Goal: Use online tool/utility: Utilize a website feature to perform a specific function

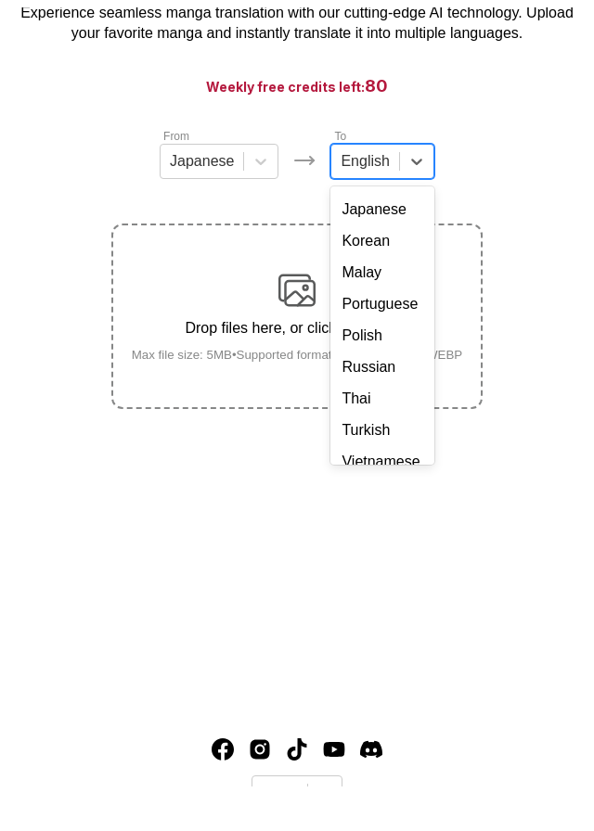
scroll to position [277, 0]
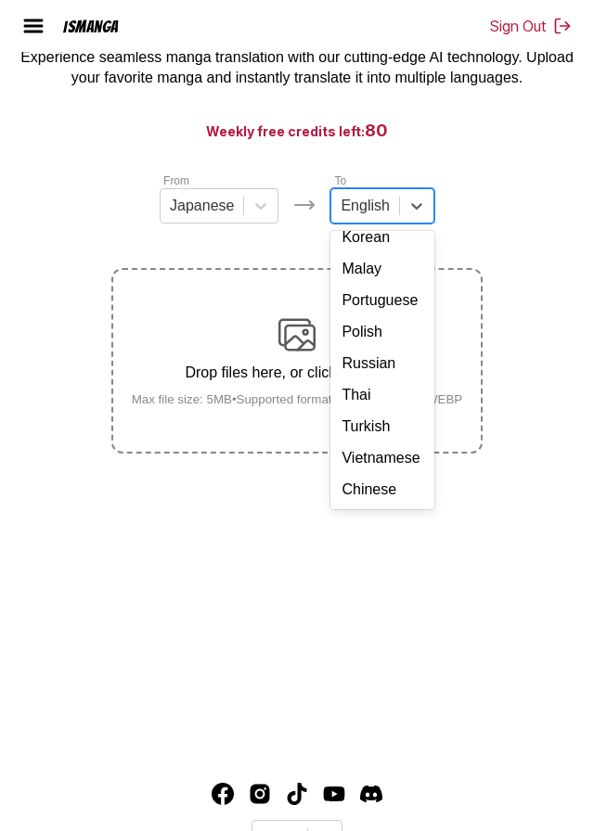
click at [350, 506] on div "Chinese" at bounding box center [381, 490] width 103 height 32
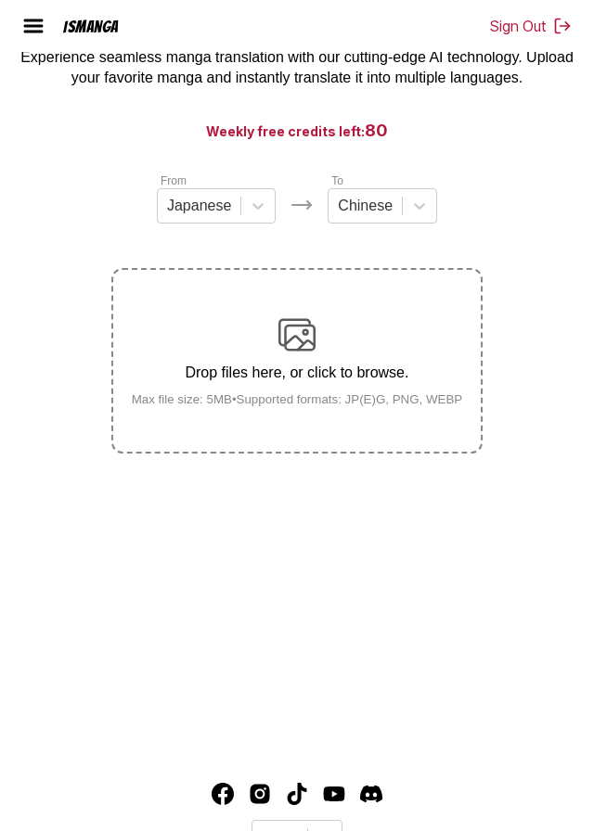
click at [296, 393] on div "Drop files here, or click to browse. Max file size: 5MB • Supported formats: JP…" at bounding box center [297, 361] width 361 height 90
click at [0, 0] on input "Drop files here, or click to browse. Max file size: 5MB • Supported formats: JP…" at bounding box center [0, 0] width 0 height 0
click at [385, 384] on div "Drop files here, or click to browse. Max file size: 5MB • Supported formats: JP…" at bounding box center [297, 361] width 361 height 90
click at [0, 0] on input "Drop files here, or click to browse. Max file size: 5MB • Supported formats: JP…" at bounding box center [0, 0] width 0 height 0
click at [312, 353] on img at bounding box center [296, 334] width 37 height 37
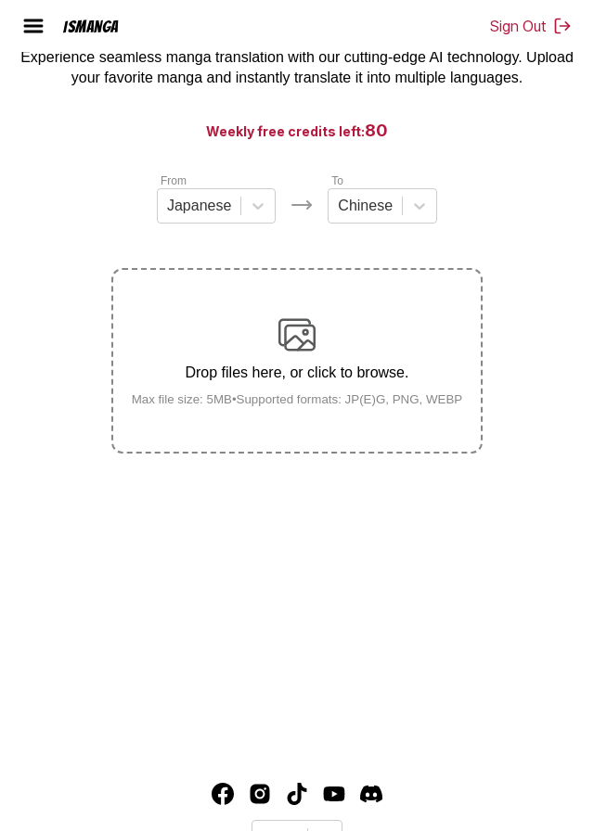
click at [0, 0] on input "Drop files here, or click to browse. Max file size: 5MB • Supported formats: JP…" at bounding box center [0, 0] width 0 height 0
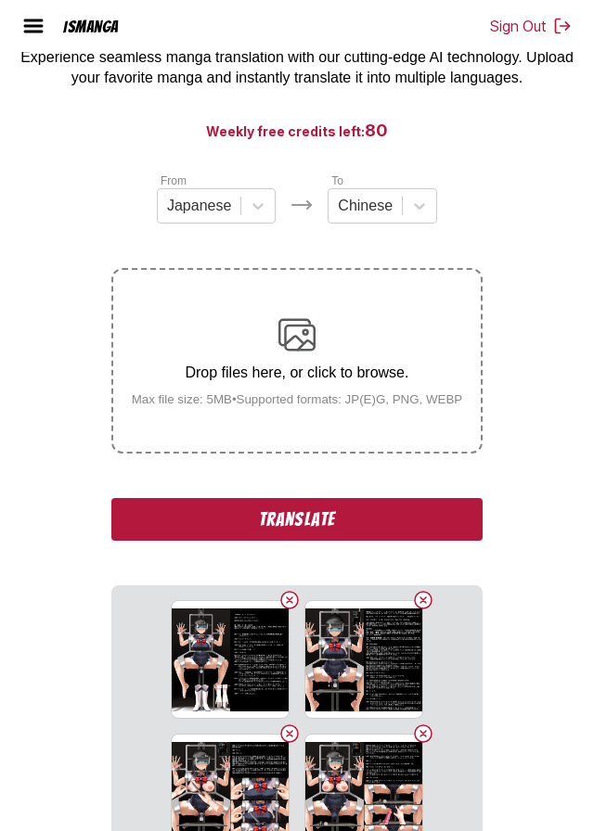
click at [410, 541] on button "Translate" at bounding box center [296, 519] width 371 height 43
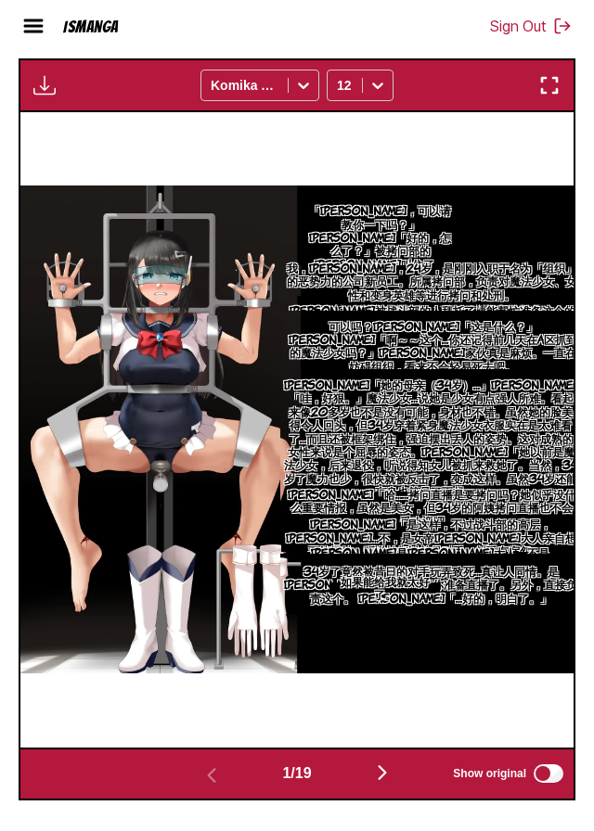
scroll to position [664, 0]
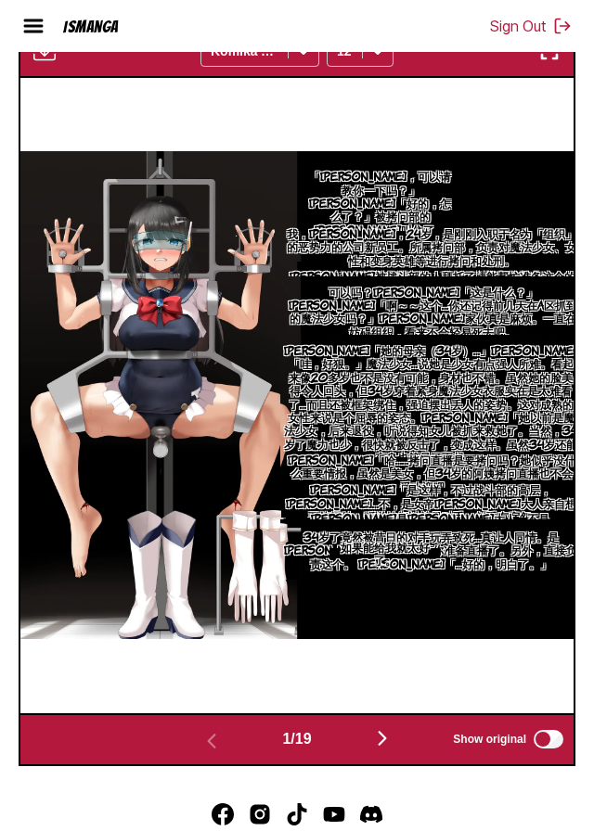
click at [377, 749] on img "button" at bounding box center [382, 738] width 22 height 22
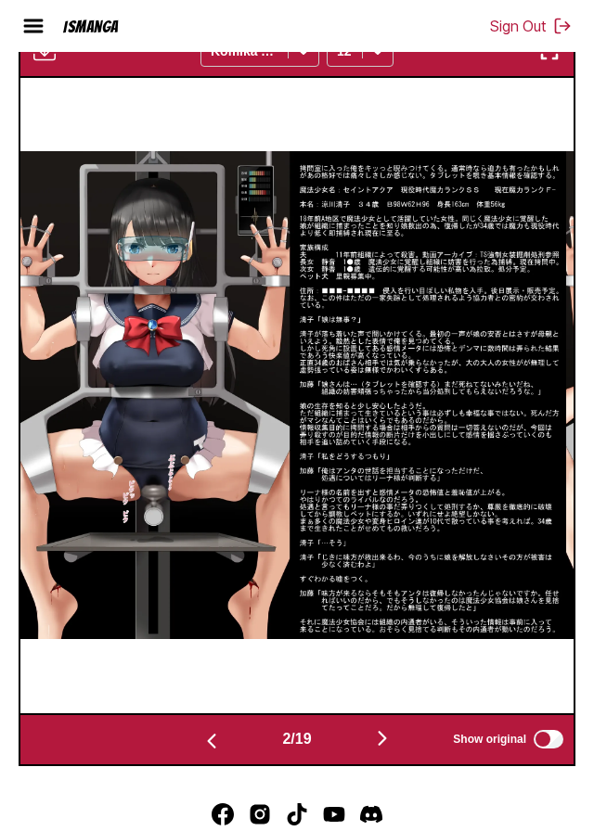
click at [381, 749] on img "button" at bounding box center [382, 738] width 22 height 22
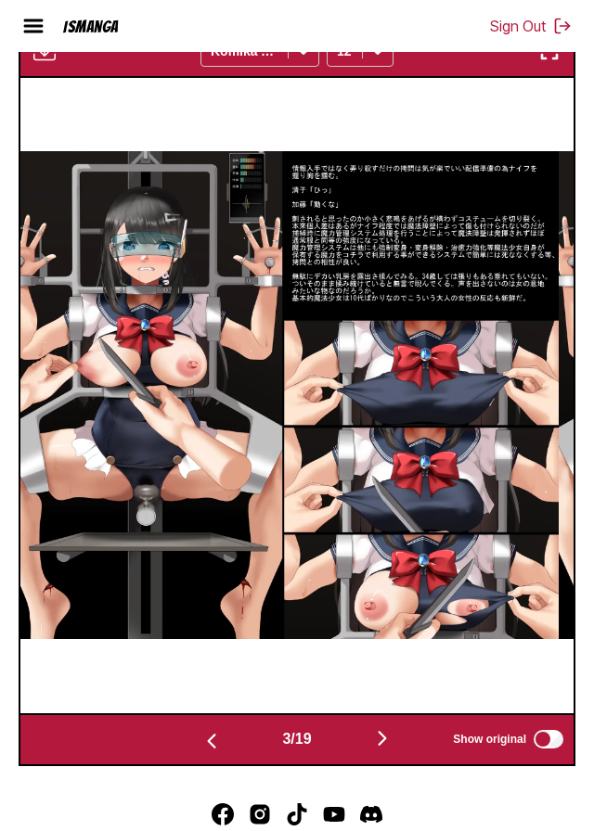
click at [380, 749] on img "button" at bounding box center [382, 738] width 22 height 22
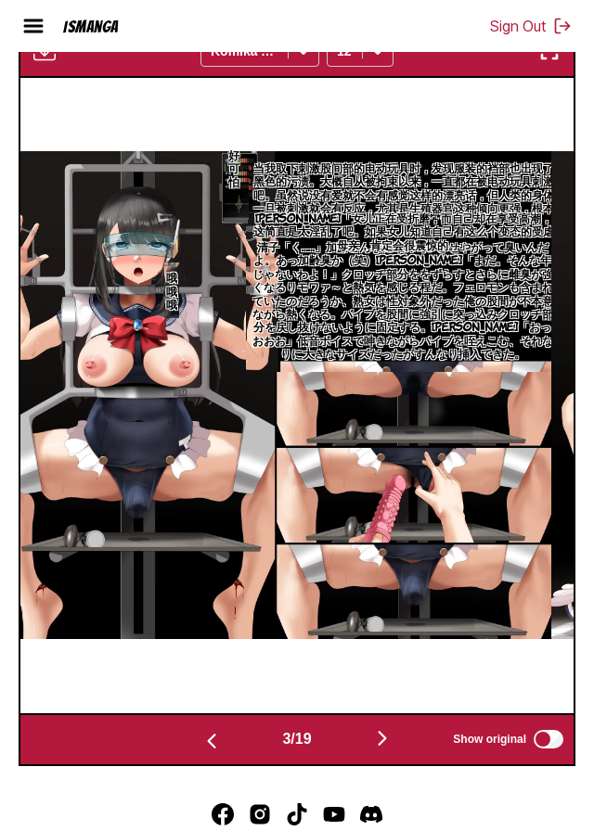
click at [381, 749] on img "button" at bounding box center [382, 738] width 22 height 22
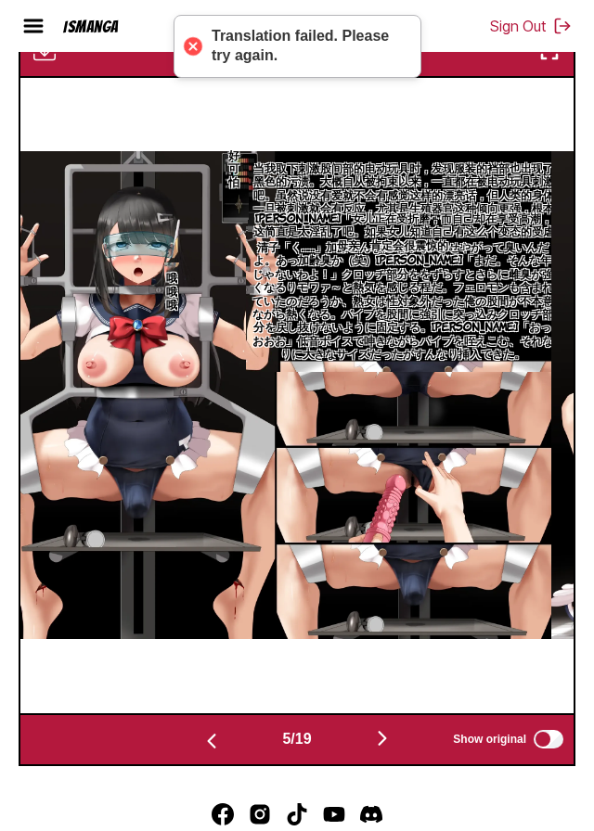
scroll to position [0, 2241]
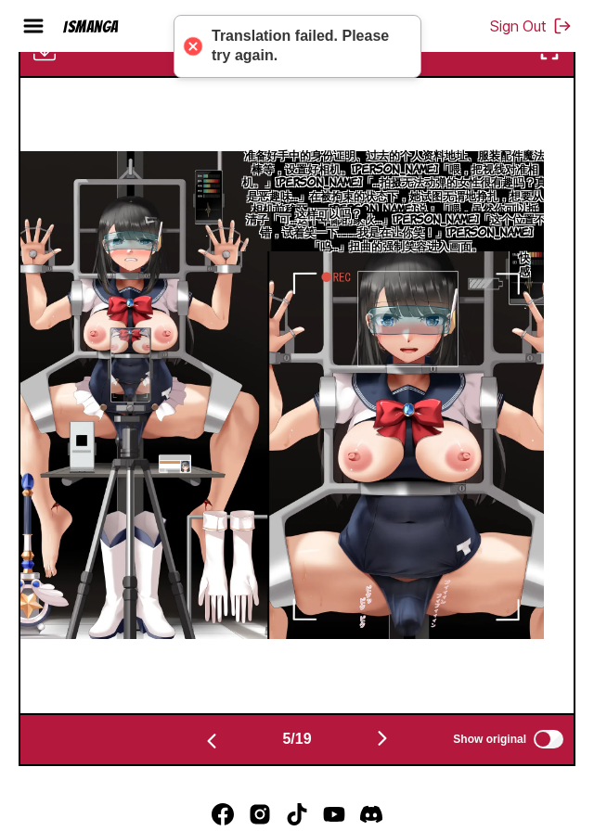
click at [381, 749] on img "button" at bounding box center [382, 738] width 22 height 22
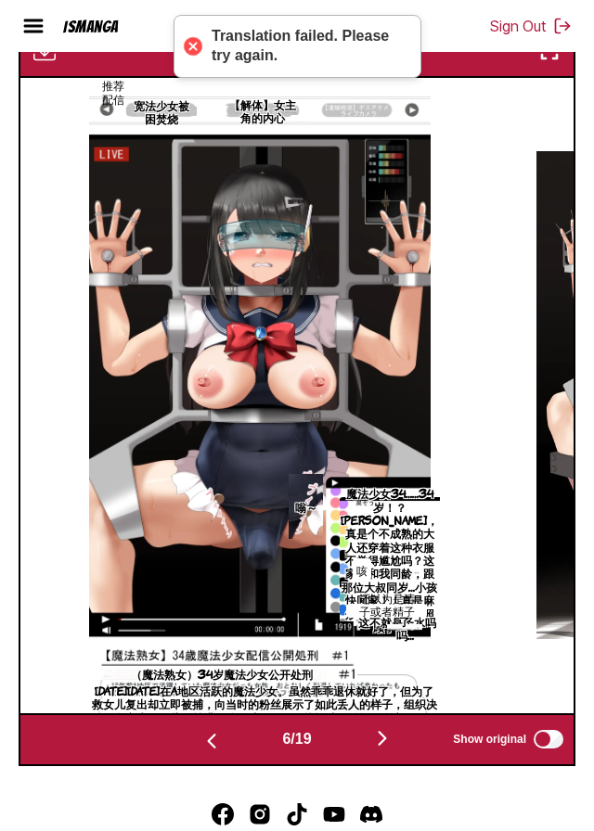
click at [381, 749] on img "button" at bounding box center [382, 738] width 22 height 22
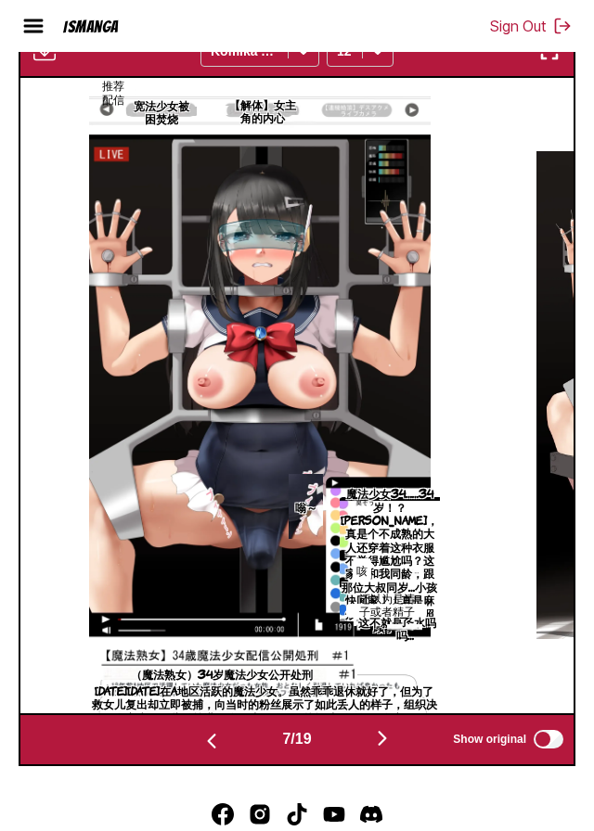
scroll to position [0, 3362]
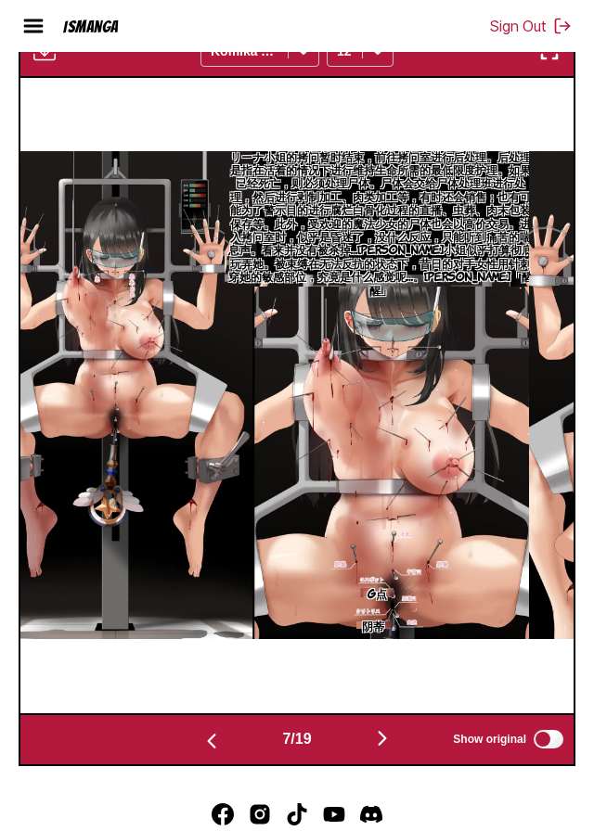
click at [388, 749] on img "button" at bounding box center [382, 738] width 22 height 22
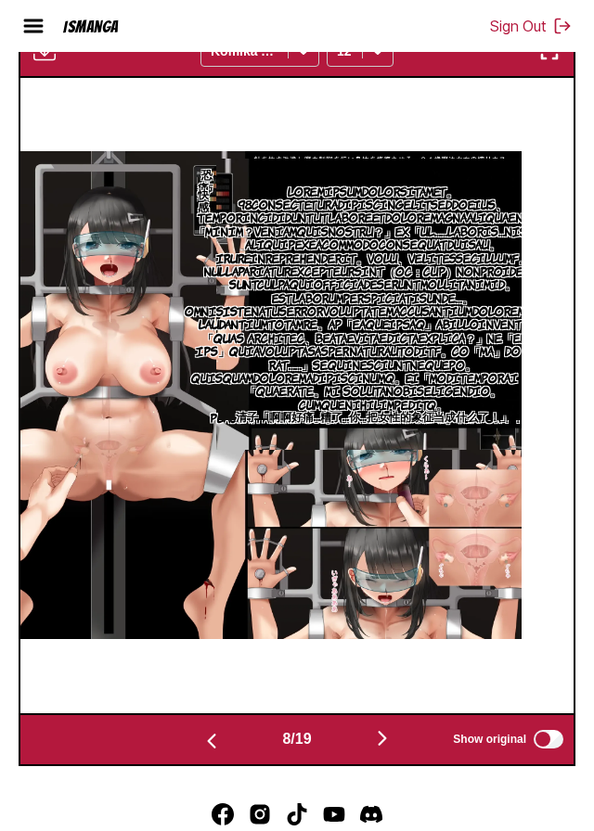
click at [389, 749] on img "button" at bounding box center [382, 738] width 22 height 22
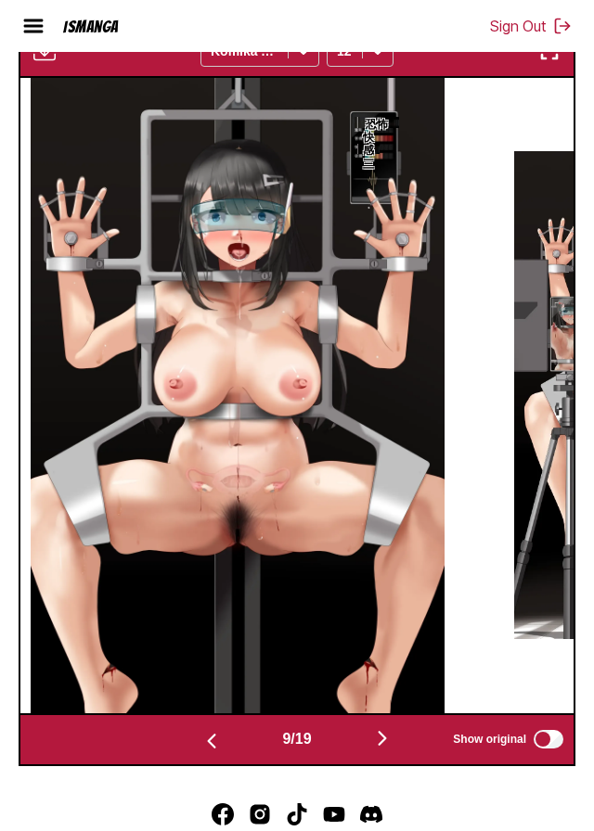
click at [390, 749] on img "button" at bounding box center [382, 738] width 22 height 22
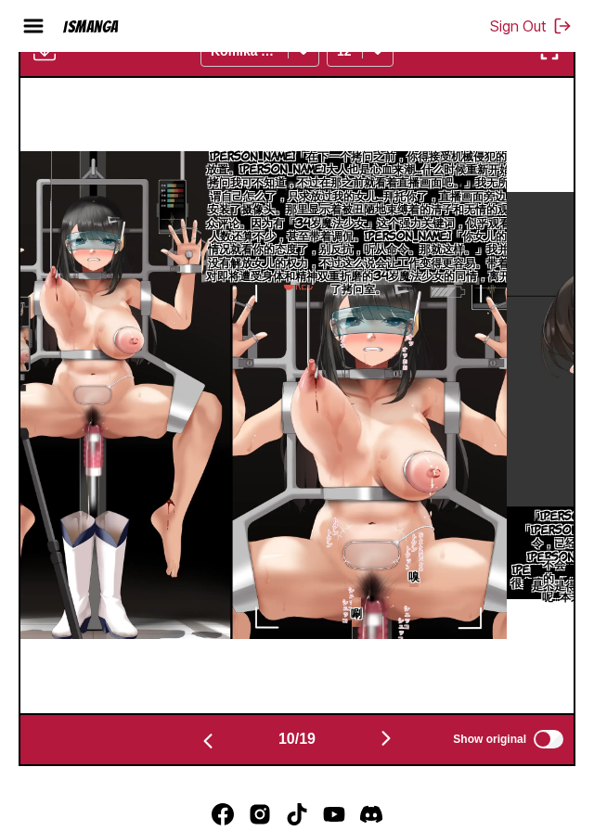
click at [391, 749] on img "button" at bounding box center [386, 738] width 22 height 22
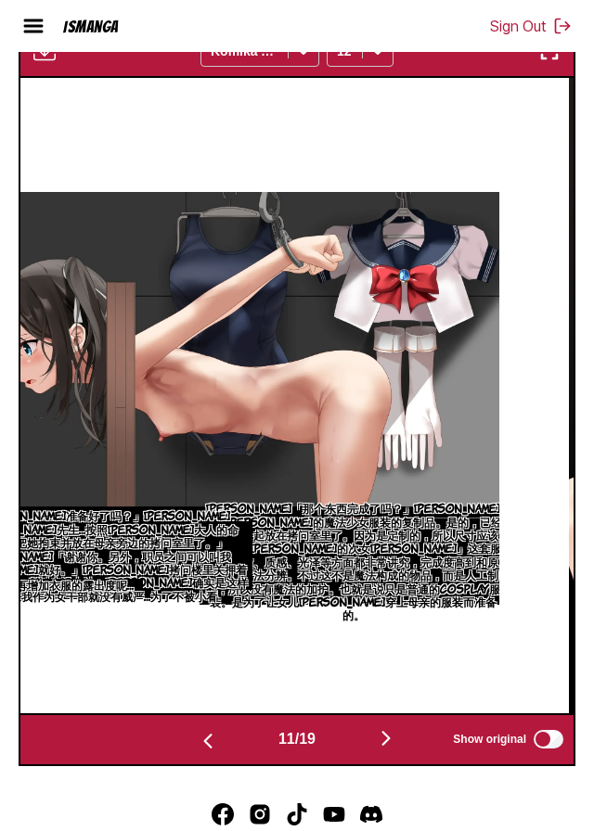
click at [390, 749] on img "button" at bounding box center [386, 738] width 22 height 22
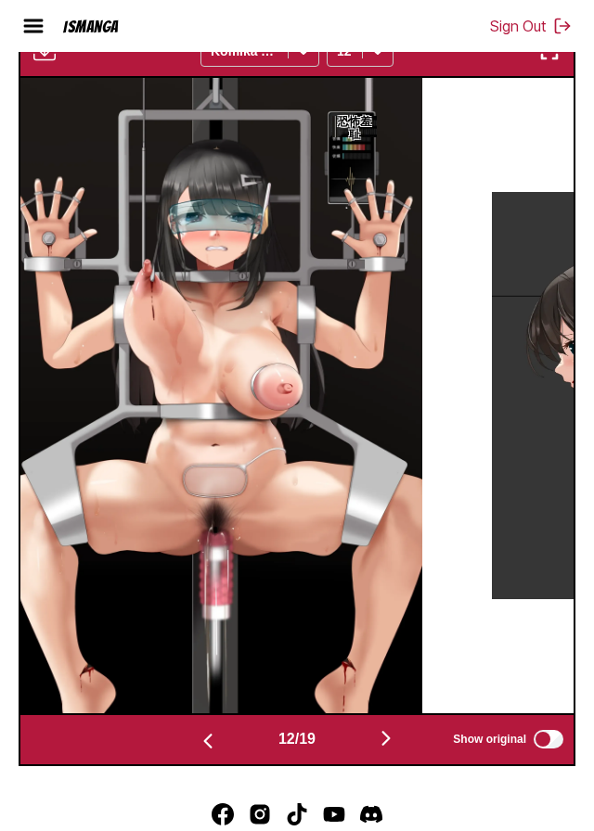
click at [391, 749] on img "button" at bounding box center [386, 738] width 22 height 22
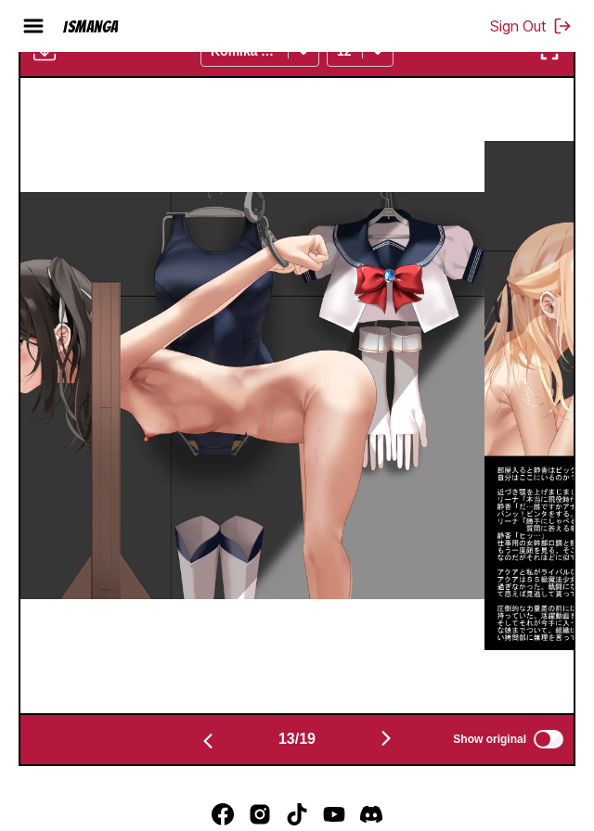
click at [391, 749] on img "button" at bounding box center [386, 738] width 22 height 22
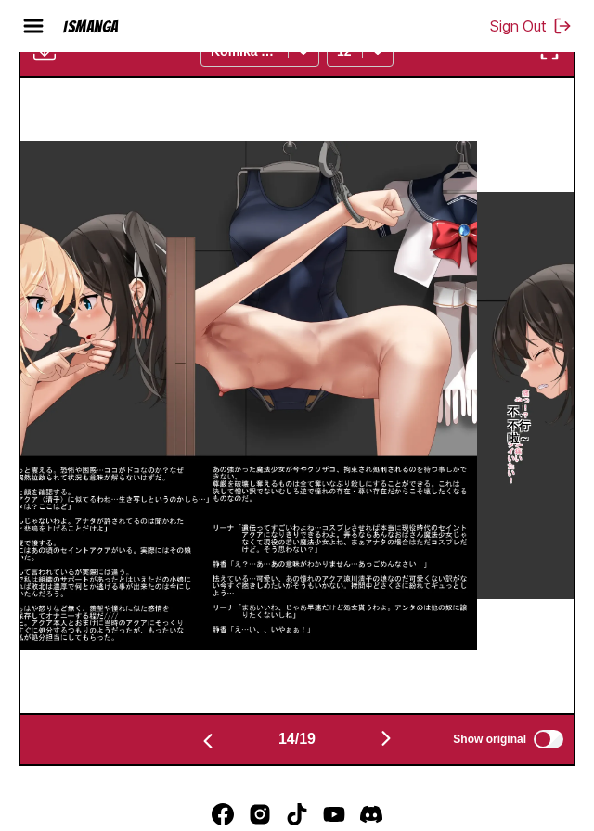
click at [389, 749] on img "button" at bounding box center [386, 738] width 22 height 22
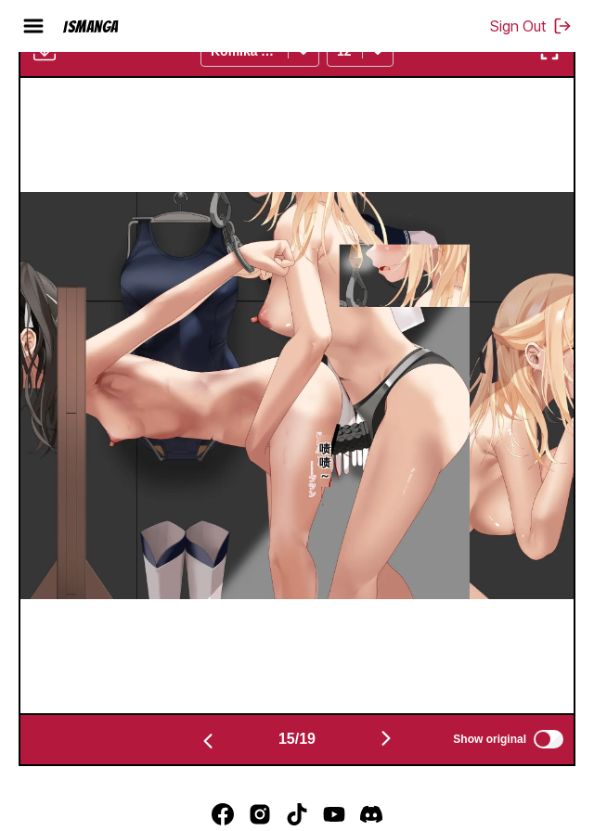
click at [391, 749] on img "button" at bounding box center [386, 738] width 22 height 22
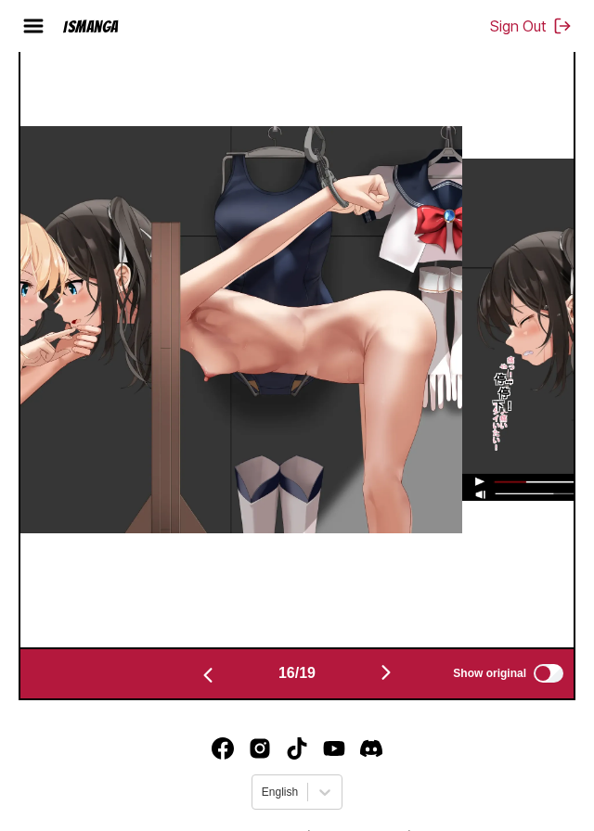
scroll to position [663, 0]
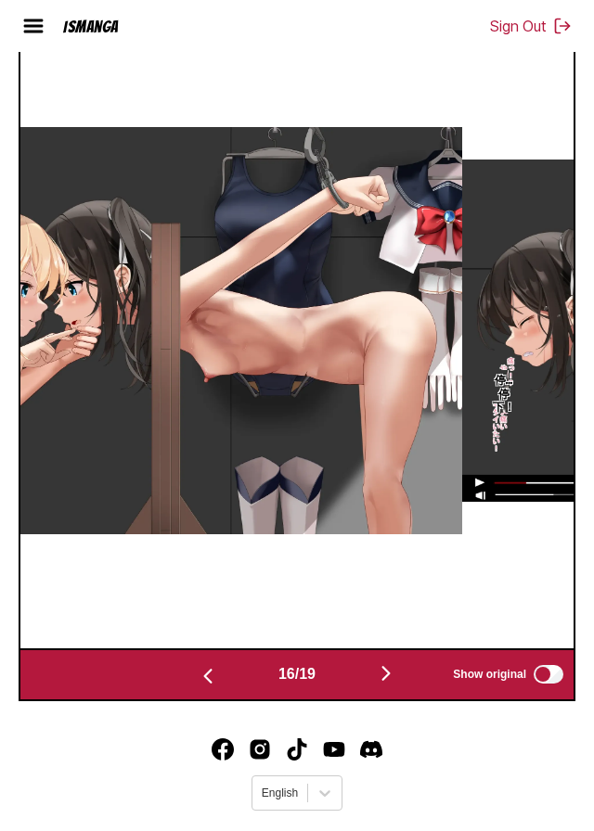
click at [381, 761] on img "Discord" at bounding box center [371, 749] width 22 height 22
